Goal: Information Seeking & Learning: Check status

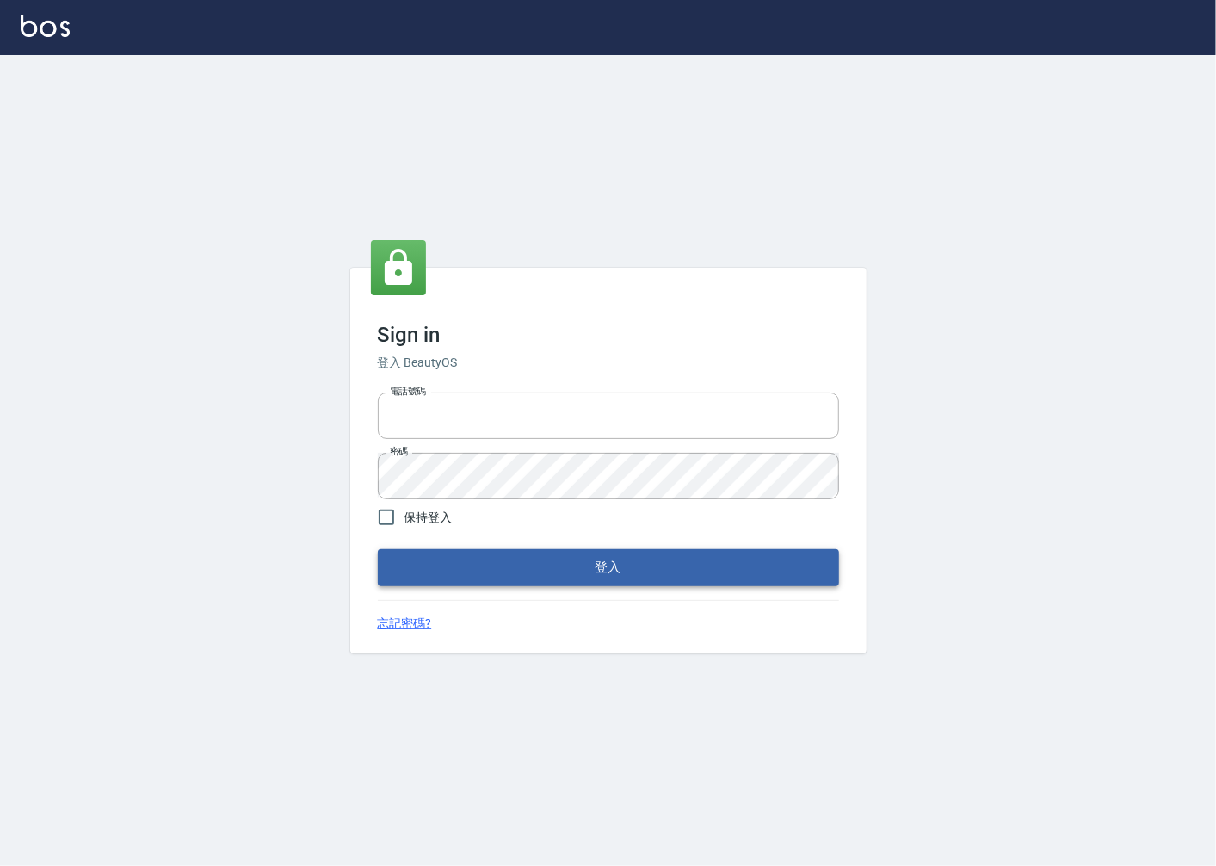
type input "0918920985"
click at [570, 562] on button "登入" at bounding box center [608, 567] width 461 height 36
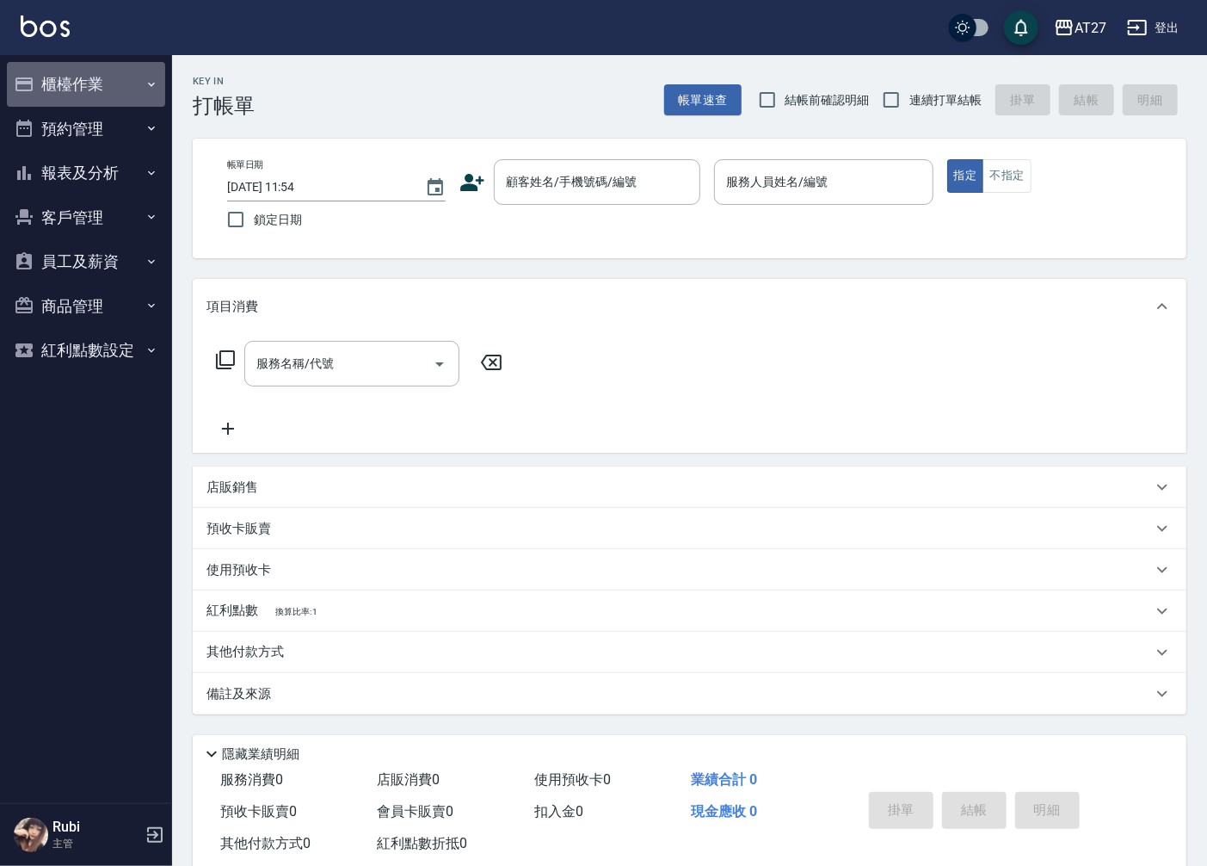
click at [103, 82] on button "櫃檯作業" at bounding box center [86, 84] width 158 height 45
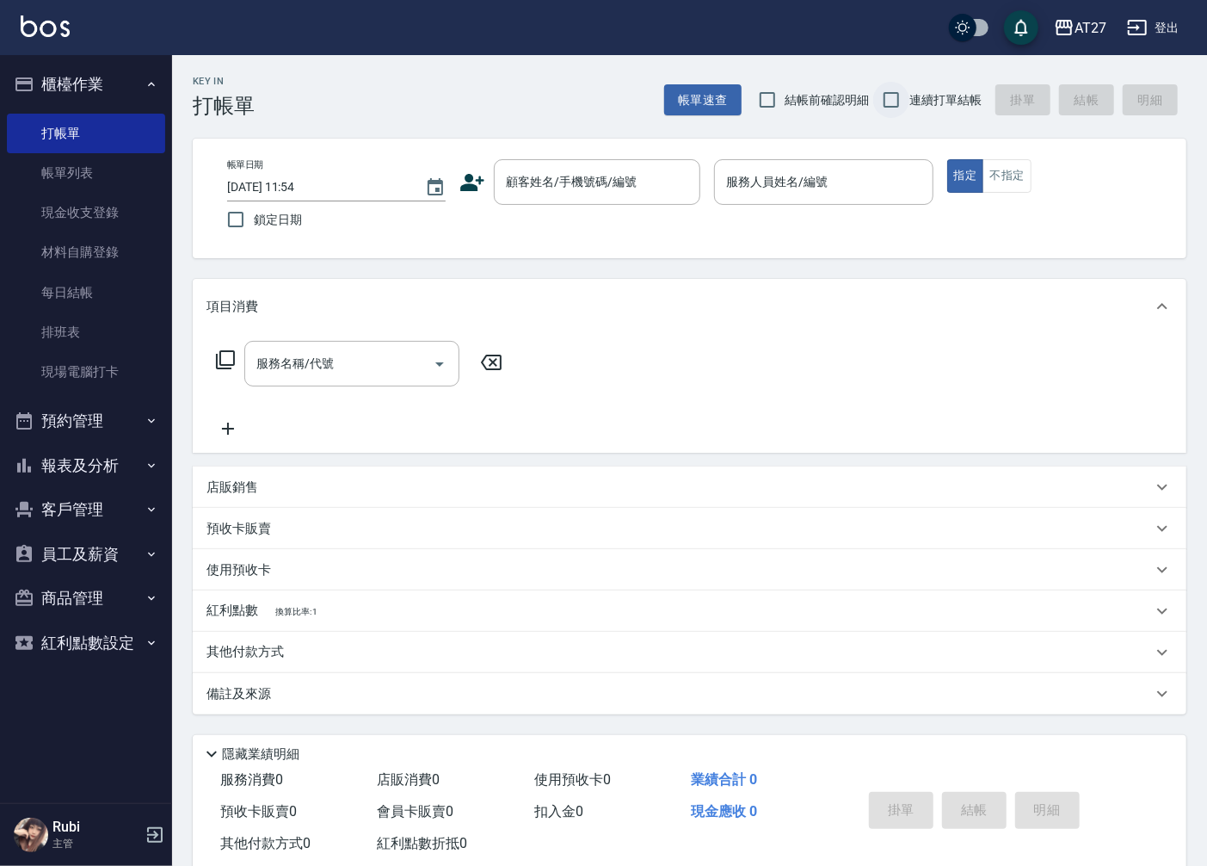
click at [884, 90] on input "連續打單結帳" at bounding box center [891, 100] width 36 height 36
checkbox input "true"
click at [86, 336] on link "排班表" at bounding box center [86, 332] width 158 height 40
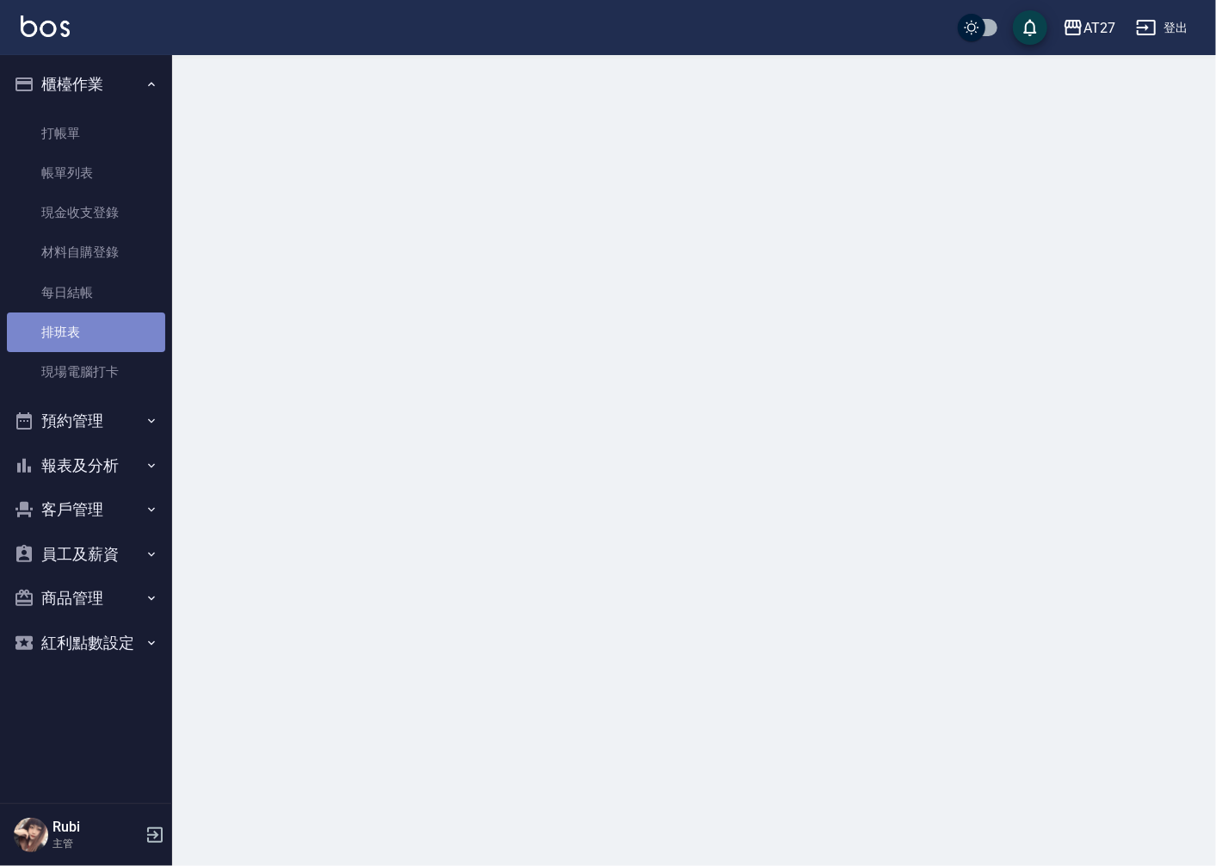
click at [86, 336] on link "排班表" at bounding box center [86, 332] width 158 height 40
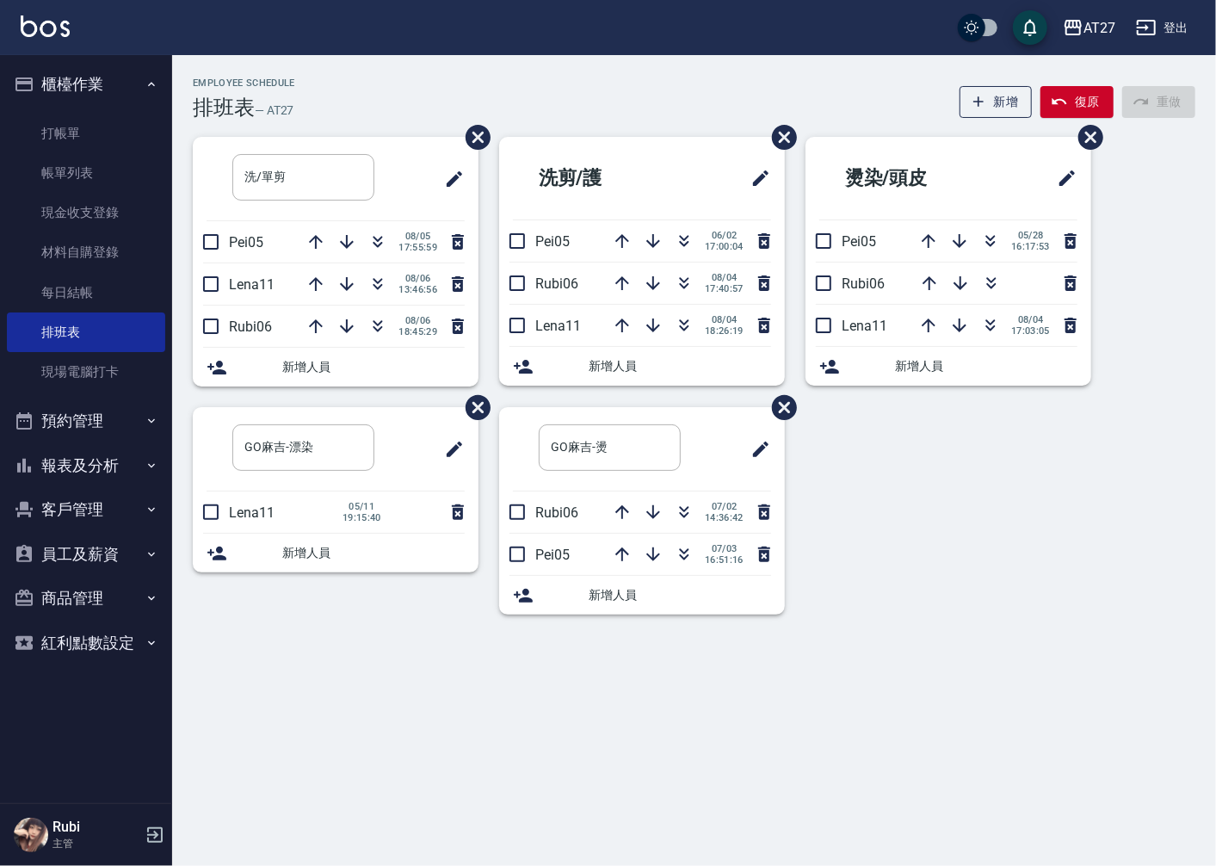
click at [333, 656] on div "Employee Schedule 排班表 — AT27 新增 復原 重做 洗/單剪 ​ Pei05 [DATE] 17:55:59 Lena11 [DATE…" at bounding box center [608, 433] width 1216 height 866
click at [113, 465] on button "報表及分析" at bounding box center [86, 465] width 158 height 45
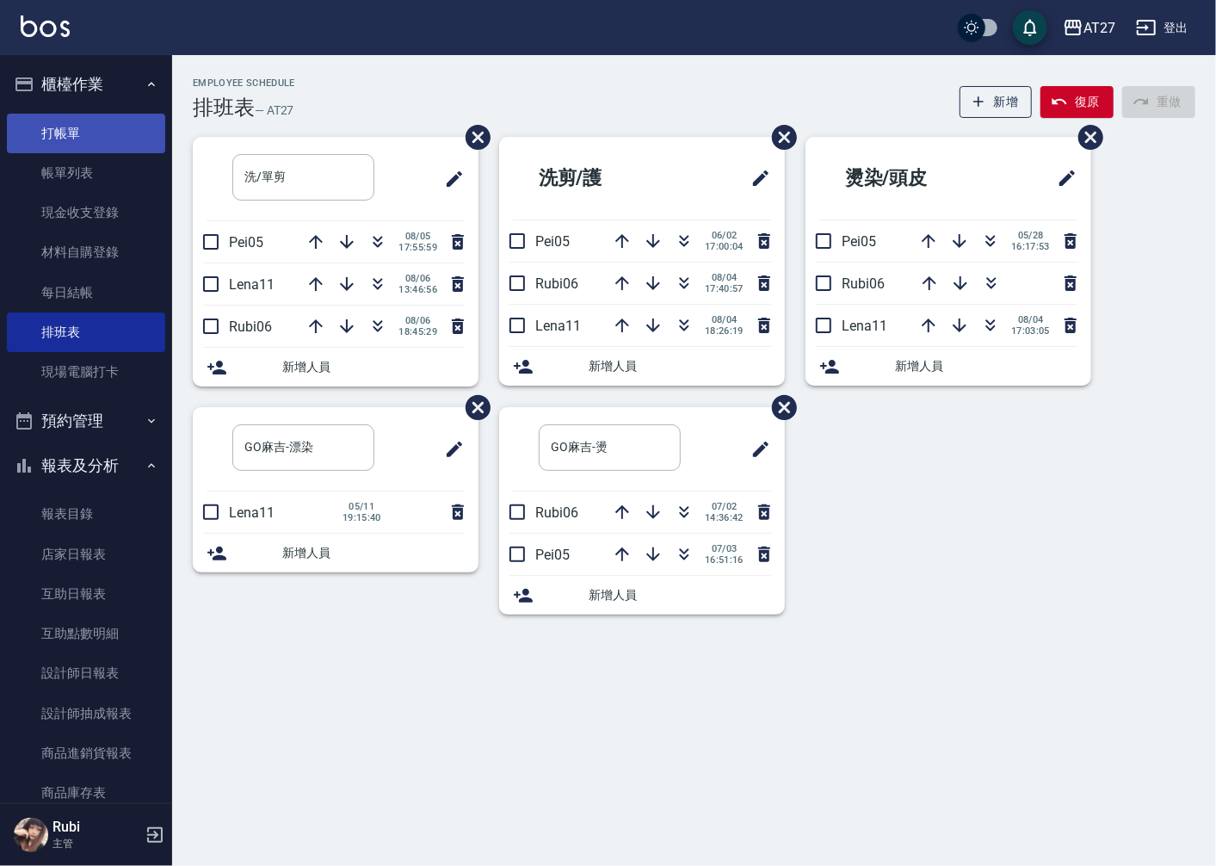
click at [87, 119] on link "打帳單" at bounding box center [86, 134] width 158 height 40
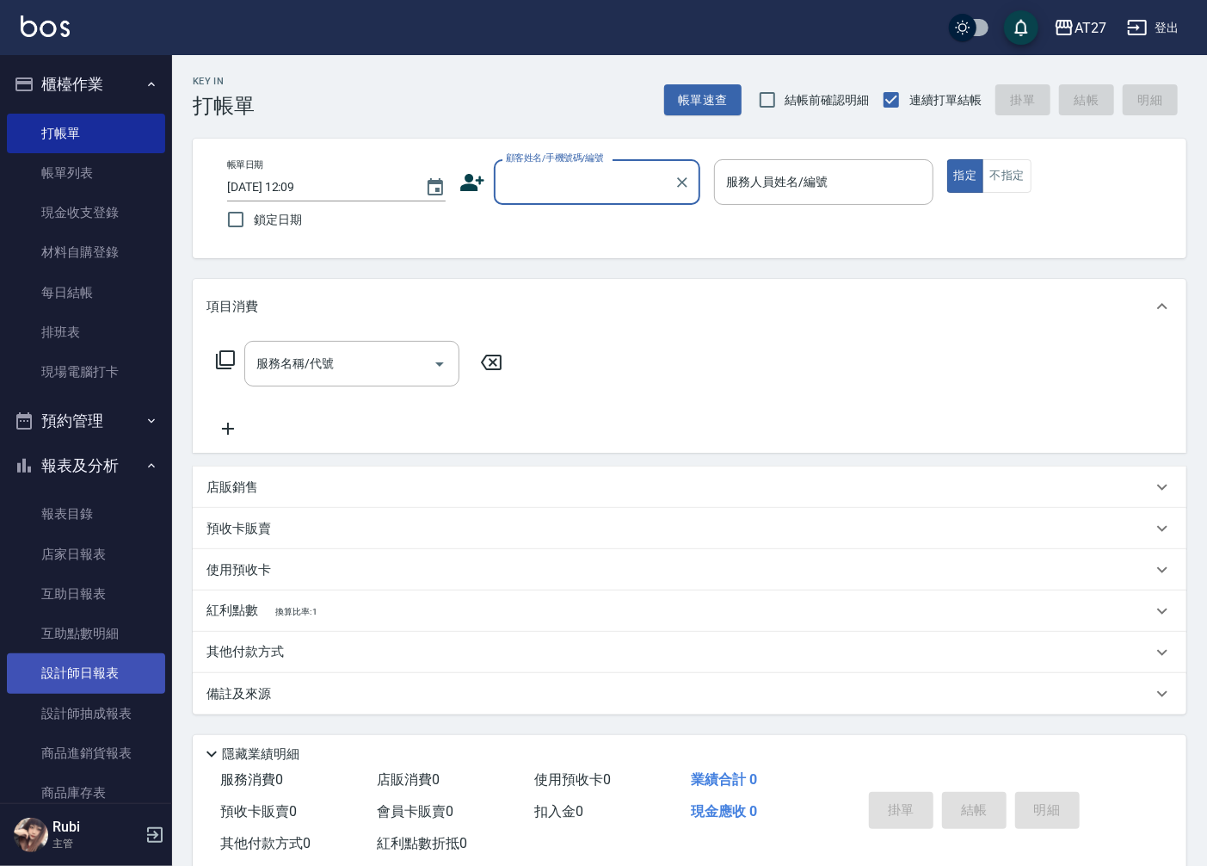
click at [123, 662] on link "設計師日報表" at bounding box center [86, 673] width 158 height 40
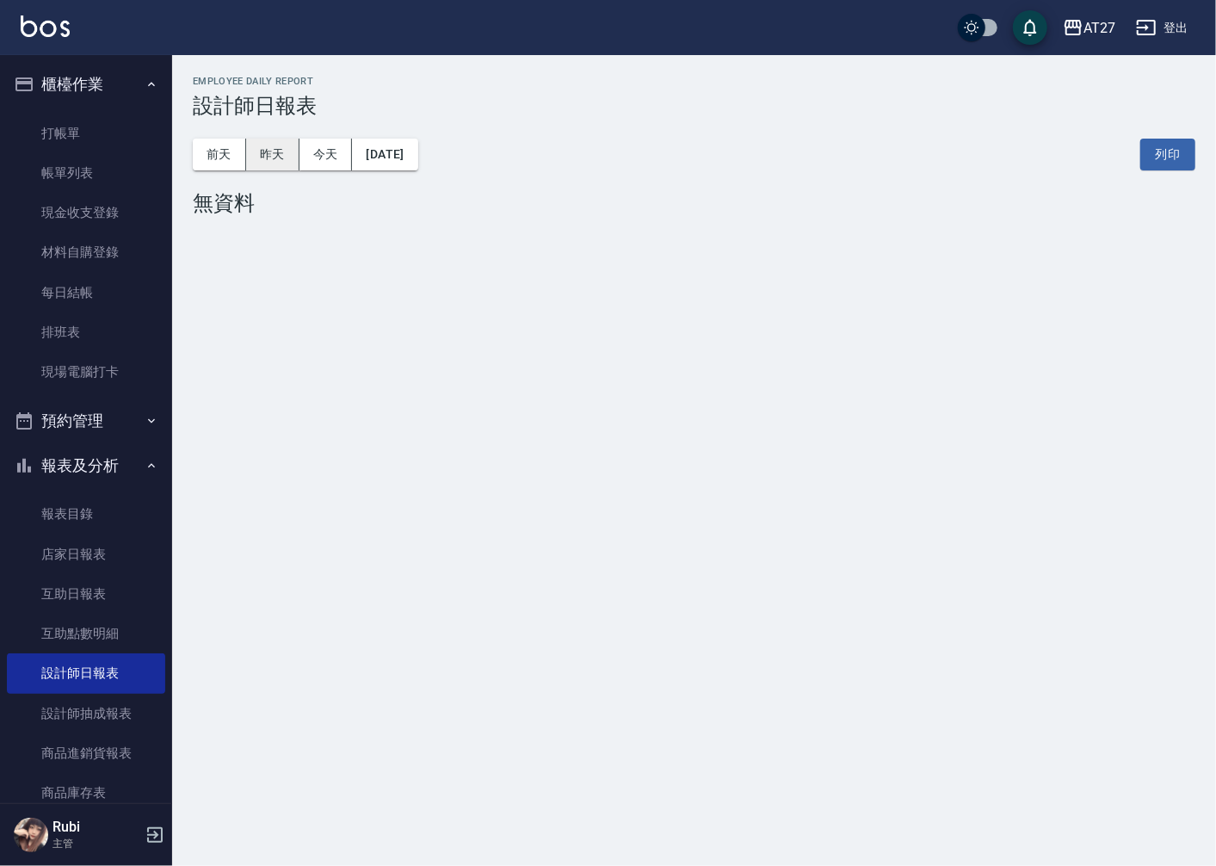
click at [286, 145] on button "昨天" at bounding box center [272, 155] width 53 height 32
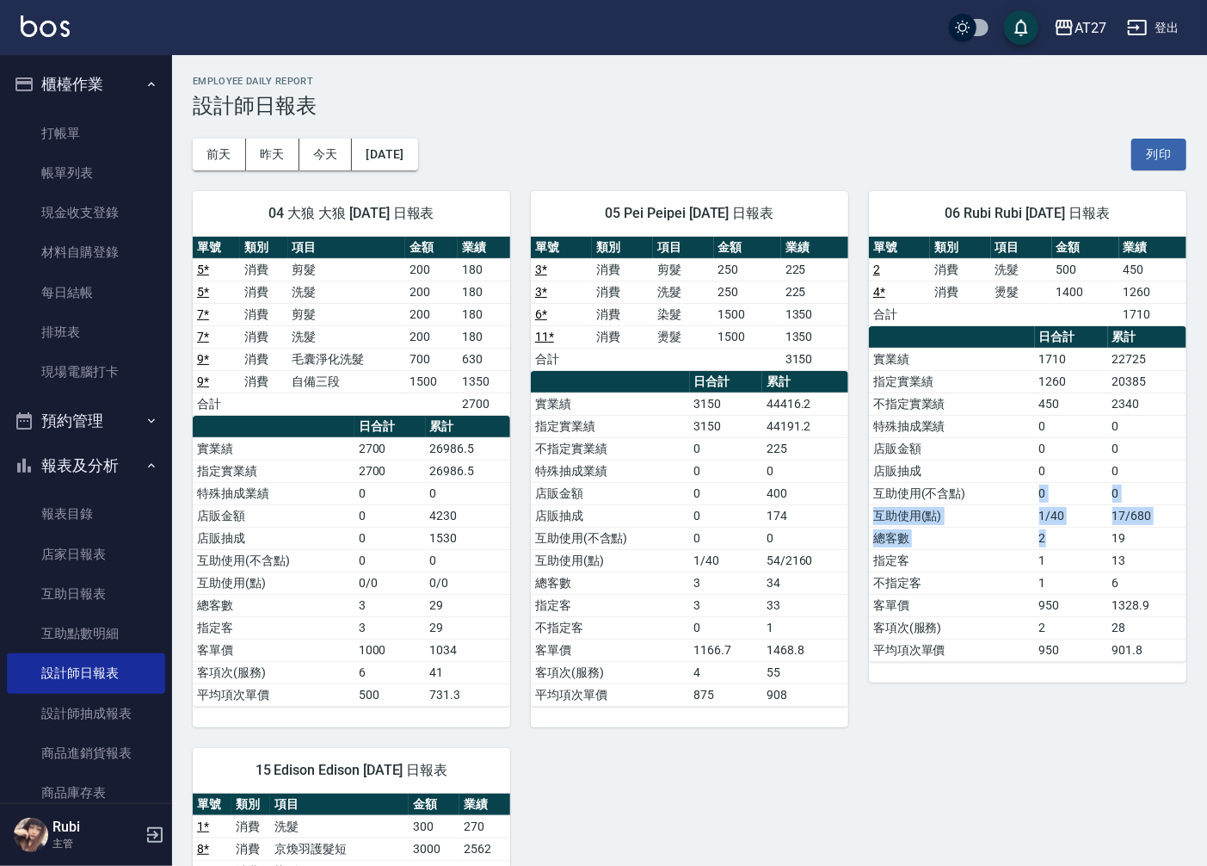
drag, startPoint x: 1065, startPoint y: 535, endPoint x: 1019, endPoint y: 471, distance: 78.8
click at [1019, 471] on tbody "實業績 1710 22725 指定實業績 1260 20385 不指定實業績 450 2340 特殊抽成業績 0 0 店販金額 0 0 店販抽成 0 0 互助…" at bounding box center [1027, 504] width 317 height 313
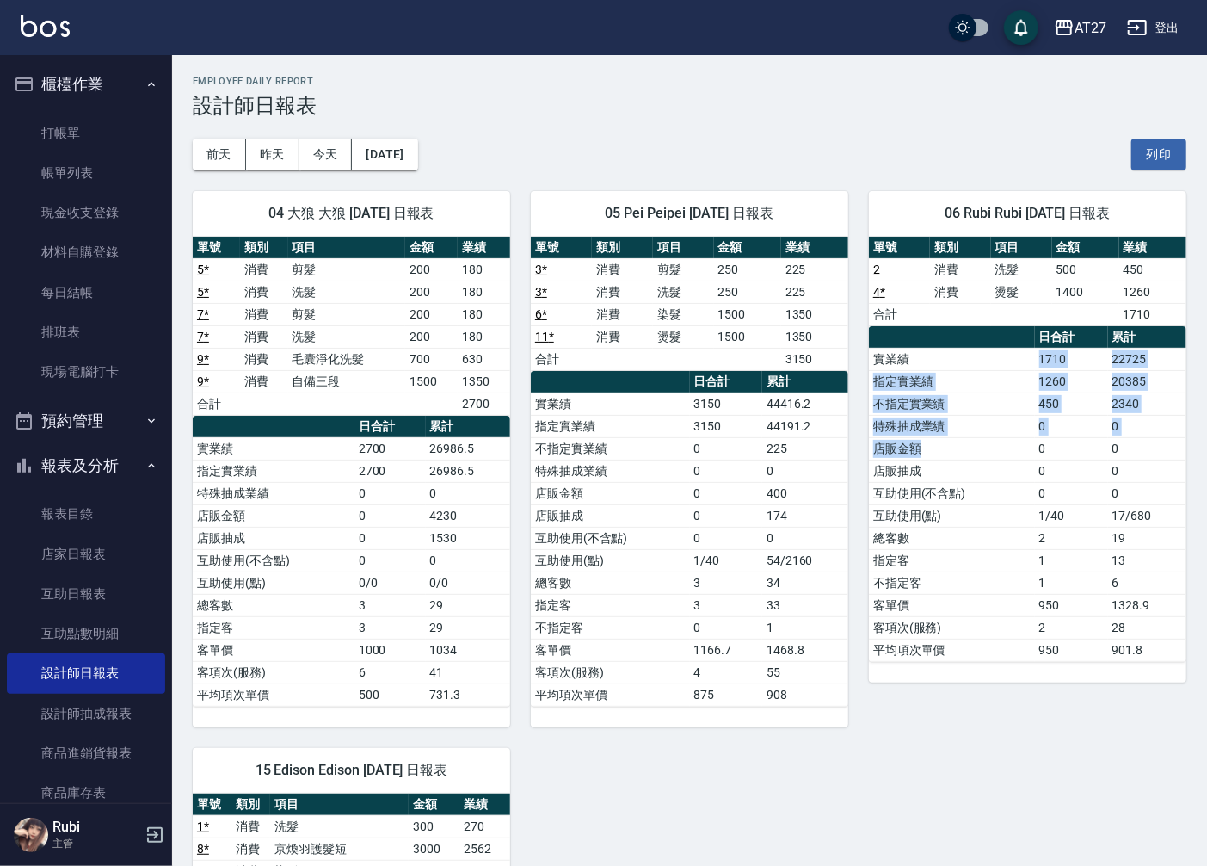
drag, startPoint x: 1019, startPoint y: 471, endPoint x: 1036, endPoint y: 480, distance: 19.2
click at [1036, 480] on tbody "實業績 1710 22725 指定實業績 1260 20385 不指定實業績 450 2340 特殊抽成業績 0 0 店販金額 0 0 店販抽成 0 0 互助…" at bounding box center [1027, 504] width 317 height 313
drag, startPoint x: 1036, startPoint y: 480, endPoint x: 1055, endPoint y: 513, distance: 37.8
click at [1055, 513] on td "1/40" at bounding box center [1071, 515] width 73 height 22
